Goal: Use online tool/utility: Utilize a website feature to perform a specific function

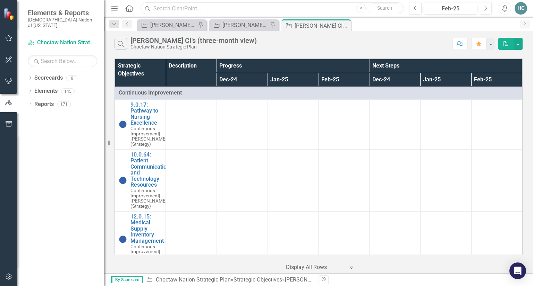
click at [237, 6] on input "text" at bounding box center [271, 8] width 263 height 12
type input "8.0.7"
click at [130, 10] on icon at bounding box center [129, 8] width 8 height 7
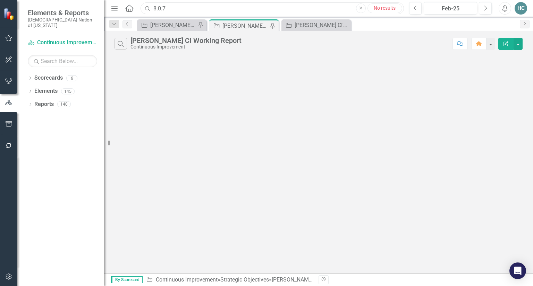
click at [181, 9] on input "8.0.7" at bounding box center [271, 8] width 263 height 12
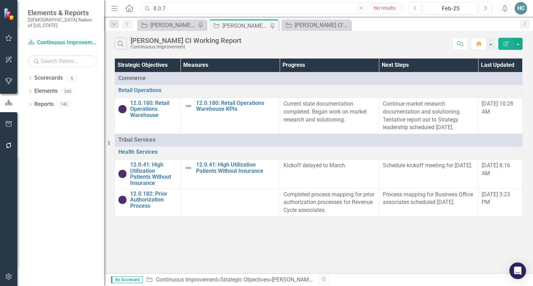
drag, startPoint x: 181, startPoint y: 9, endPoint x: 129, endPoint y: 9, distance: 52.0
click at [129, 9] on div "Menu Home Search 8.0.7 Close No results" at bounding box center [255, 8] width 293 height 13
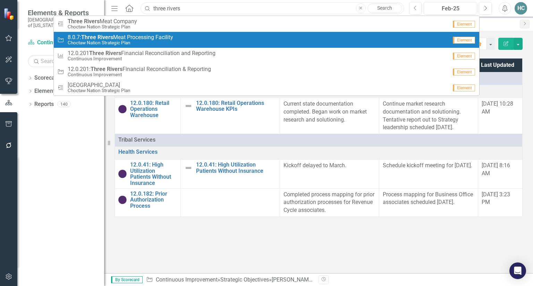
type input "three rivers"
click at [196, 42] on div "Strategic Objective 8.0.7: Three Rivers Meat Processing Facility Choctaw Nation…" at bounding box center [252, 39] width 390 height 11
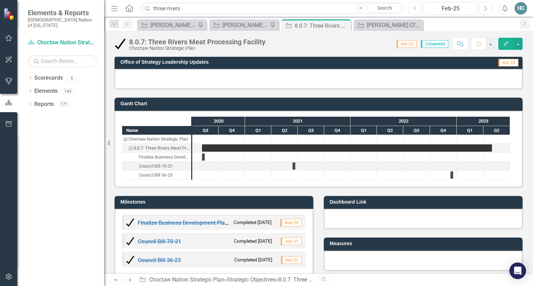
scroll to position [243, 0]
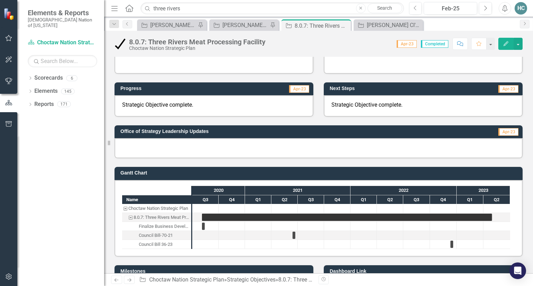
click at [337, 146] on div at bounding box center [318, 148] width 408 height 20
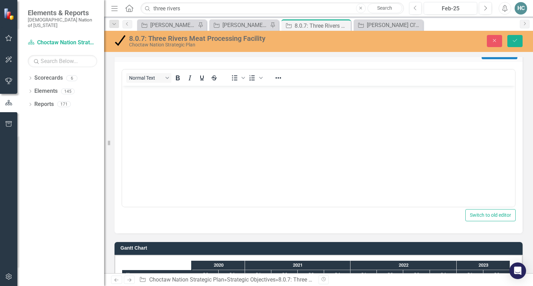
scroll to position [277, 0]
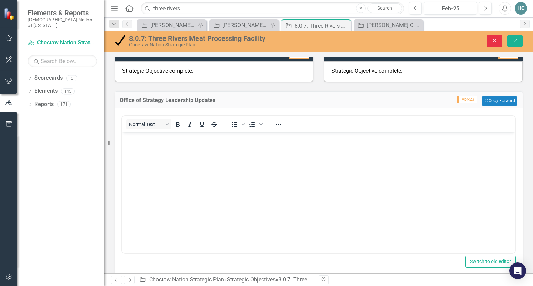
click at [490, 40] on button "Close" at bounding box center [494, 41] width 15 height 12
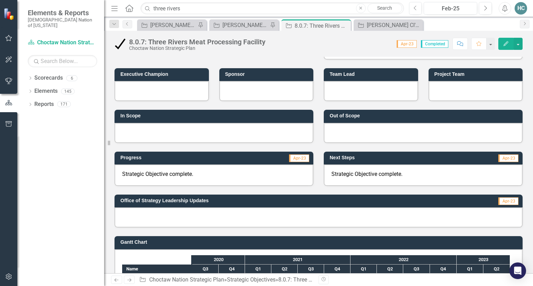
scroll to position [173, 0]
click at [466, 9] on div "Feb-25" at bounding box center [450, 9] width 49 height 8
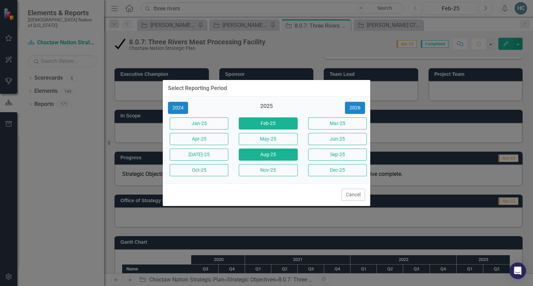
click at [274, 157] on button "Aug-25" at bounding box center [268, 155] width 59 height 12
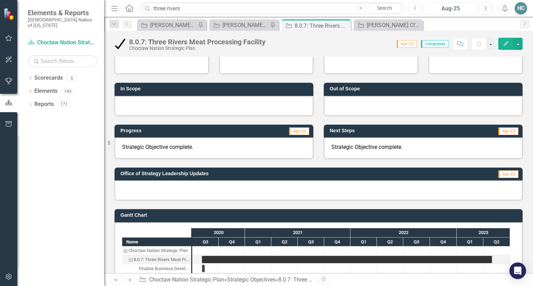
scroll to position [166, 0]
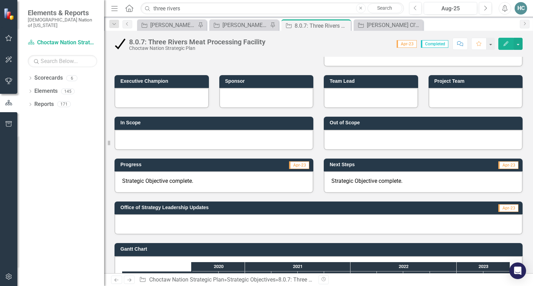
click at [222, 183] on p "Strategic Objective complete." at bounding box center [213, 182] width 183 height 8
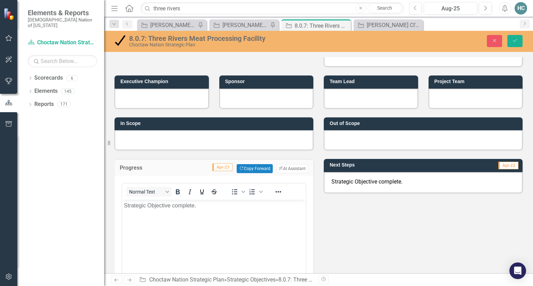
scroll to position [0, 0]
click at [213, 241] on body "Strategic Objective complete." at bounding box center [213, 252] width 183 height 104
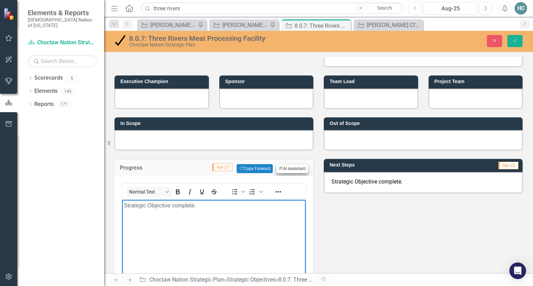
click at [289, 167] on button "ClearPoint AI AI Assistant" at bounding box center [292, 168] width 32 height 9
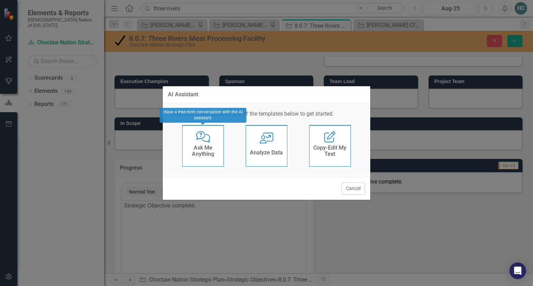
click at [214, 156] on h4 "Ask Me Anything" at bounding box center [203, 151] width 34 height 12
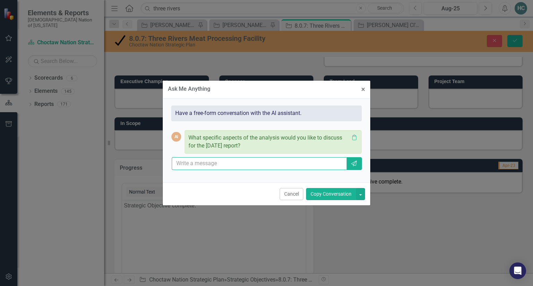
click at [210, 165] on input "text" at bounding box center [259, 163] width 175 height 13
type input "We are starting a continuous improvement project at three rivers. Please summar…"
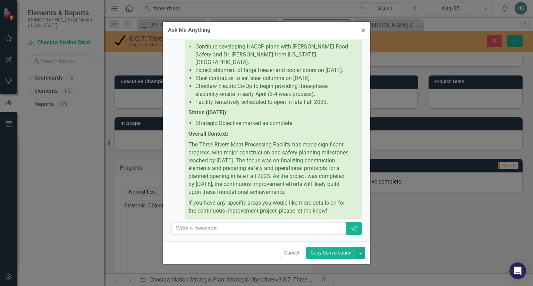
scroll to position [252, 0]
